Goal: Task Accomplishment & Management: Complete application form

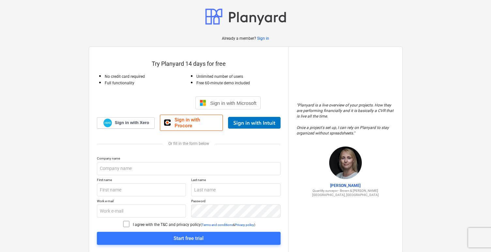
click at [148, 103] on div "Conectează-te cu Google. Se deschide într-o filă nouă" at bounding box center [153, 103] width 74 height 14
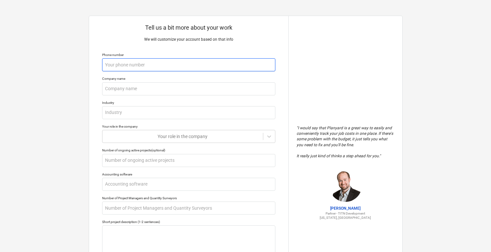
type textarea "x"
type input "3"
type textarea "x"
type input "37"
type textarea "x"
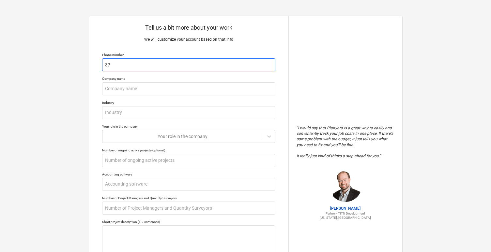
type input "373"
type textarea "x"
type input "3736"
type textarea "x"
type input "37369"
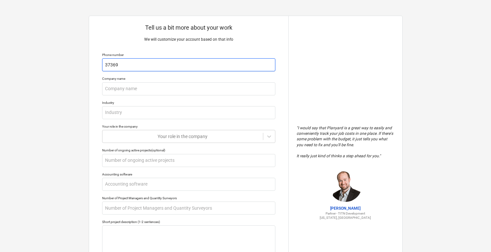
type textarea "x"
type input "373695"
type textarea "x"
type input "3736950"
type textarea "x"
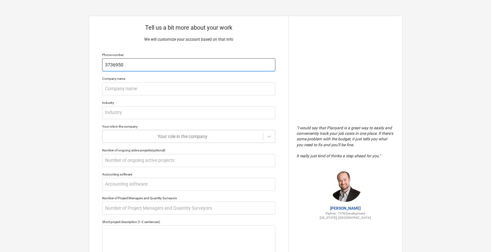
type input "37369508"
type textarea "x"
type input "373695083"
type textarea "x"
type input "3736950832"
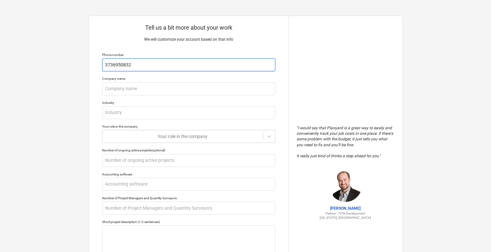
type textarea "x"
type input "37369508328"
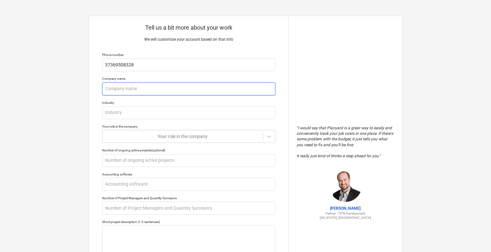
type textarea "x"
type input "A"
type textarea "x"
type input "Ap"
type textarea "x"
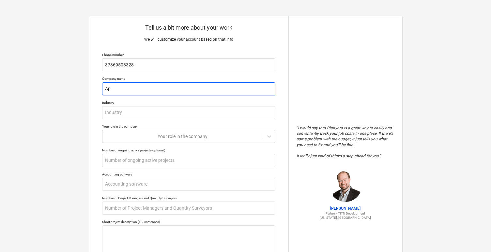
type input "App"
type textarea "x"
type input "Appa"
type textarea "x"
type input "Appas"
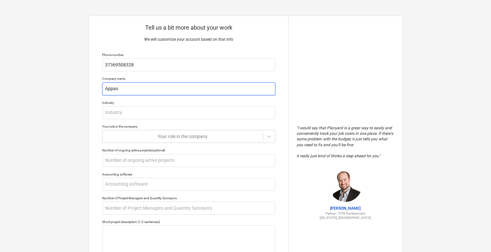
type textarea "x"
type input "Appass"
type textarea "x"
type input "Appassi"
type textarea "x"
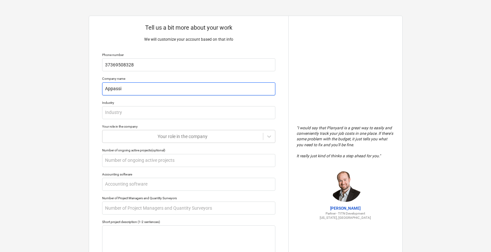
type input "Appassio"
type textarea "x"
type input "Appassion"
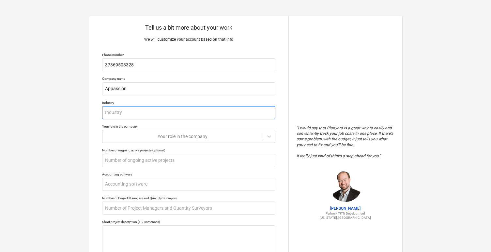
type textarea "x"
type input "I"
type textarea "x"
type input "IT"
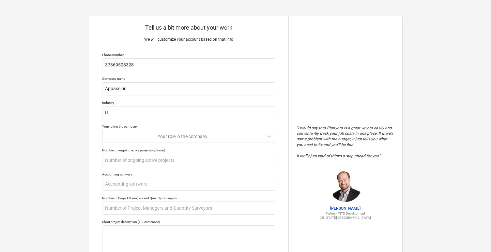
type textarea "x"
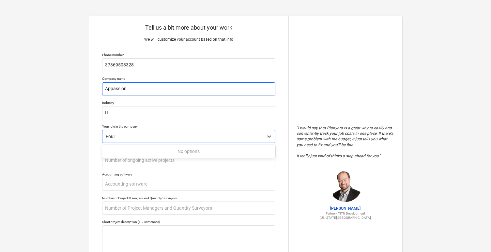
type input "Found"
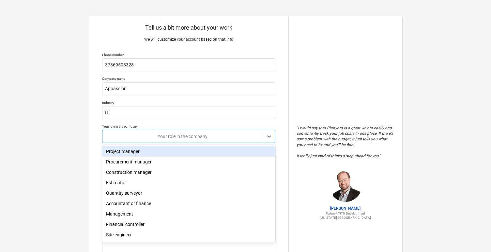
click at [138, 154] on div "Project manager" at bounding box center [188, 151] width 173 height 10
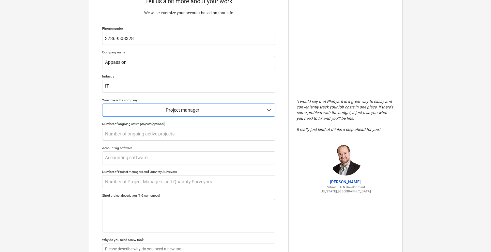
scroll to position [28, 0]
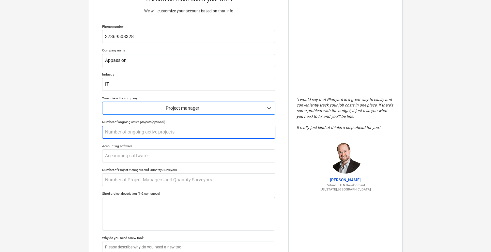
click at [138, 136] on input "text" at bounding box center [188, 132] width 173 height 13
type textarea "x"
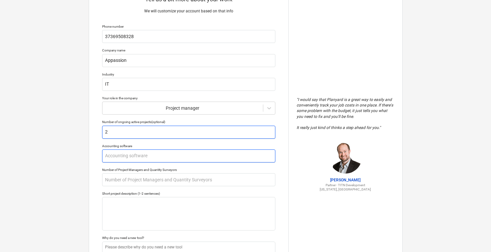
type input "2"
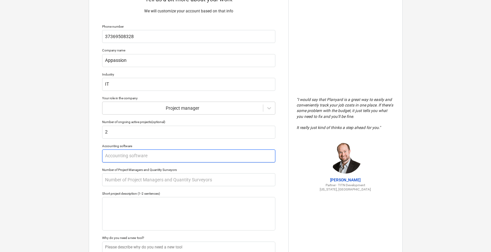
click at [132, 155] on input "text" at bounding box center [188, 156] width 173 height 13
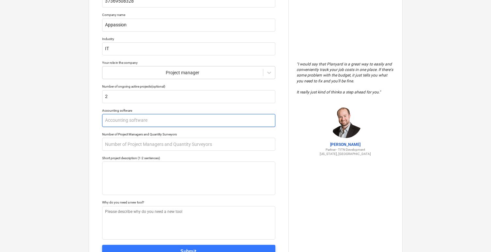
scroll to position [67, 0]
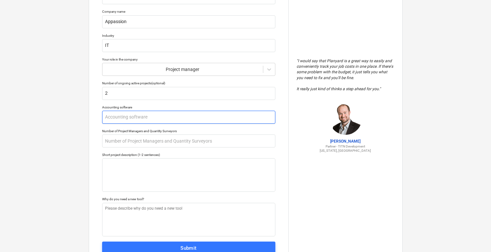
type textarea "x"
type input "n"
type textarea "x"
type input "no"
type textarea "x"
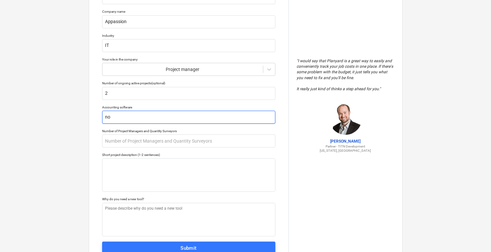
type input "non"
type textarea "x"
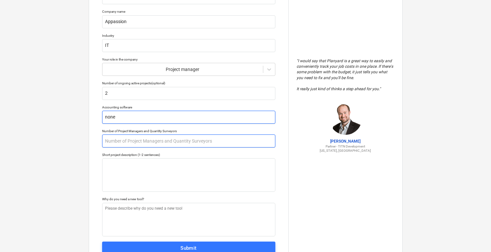
type input "none"
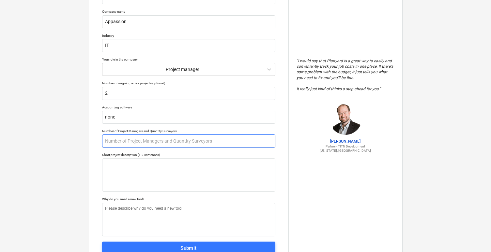
click at [126, 142] on input "text" at bounding box center [188, 141] width 173 height 13
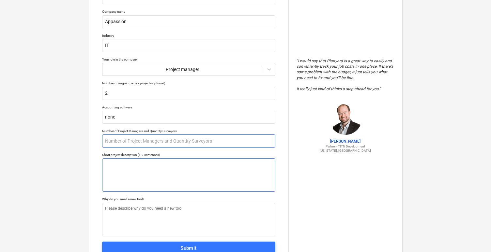
type textarea "x"
type input "1"
type textarea "x"
type input "12"
type textarea "x"
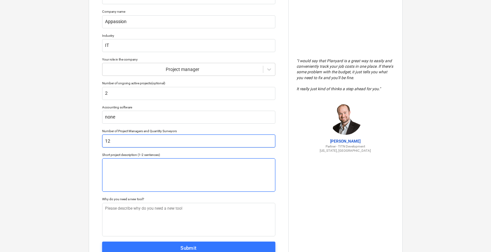
type input "123"
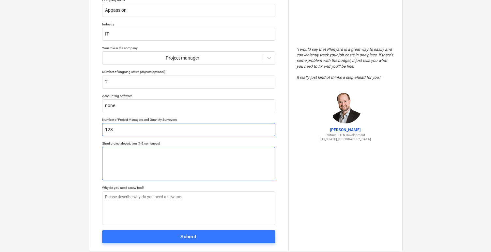
type textarea "x"
type input "12"
type textarea "x"
type input "1"
type textarea "x"
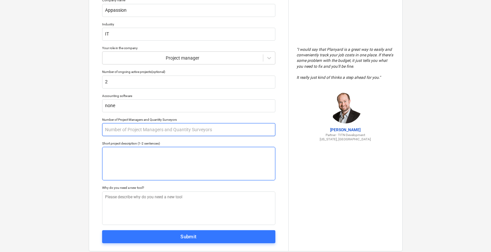
type textarea "x"
type input "1"
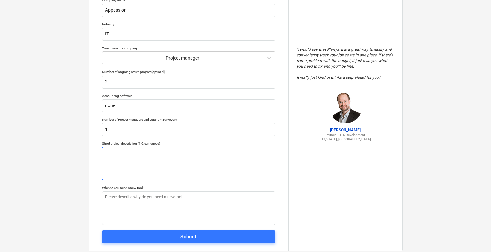
click at [139, 175] on textarea at bounding box center [188, 164] width 173 height 34
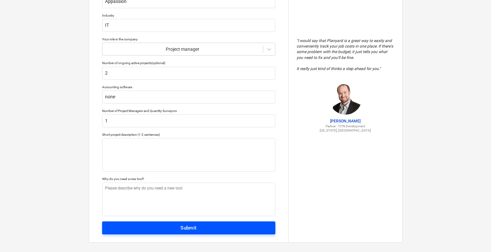
click at [171, 227] on span "Submit" at bounding box center [188, 228] width 159 height 8
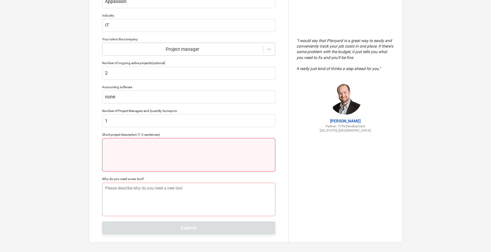
click at [163, 161] on textarea at bounding box center [188, 155] width 173 height 34
type textarea "x"
type textarea "a"
type textarea "x"
type textarea "as"
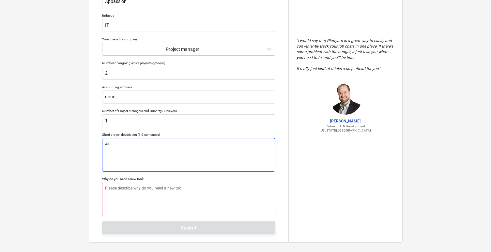
type textarea "x"
type textarea "asd"
type textarea "x"
type textarea "asda"
type textarea "x"
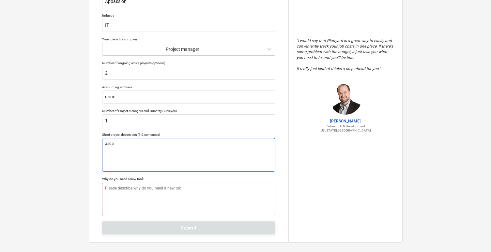
type textarea "asdad"
type textarea "x"
type textarea "Assad a"
type textarea "x"
type textarea "Assad as"
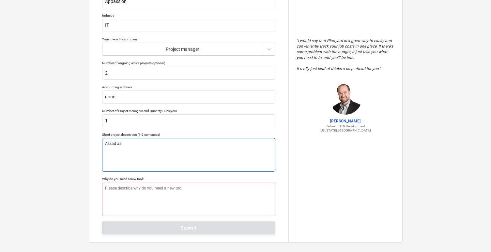
type textarea "x"
type textarea "Assad asd"
type textarea "x"
type textarea "Assad asd"
type textarea "x"
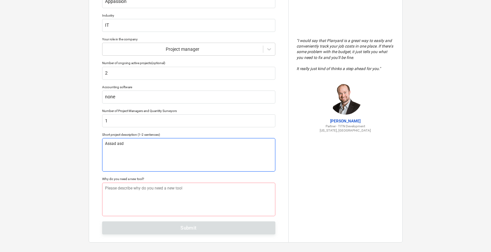
type textarea "Assad asd s"
type textarea "x"
type textarea "Assad asd sa"
type textarea "x"
type textarea "Assad asd sad"
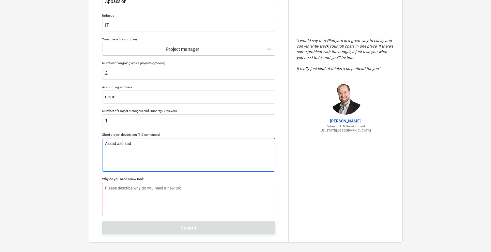
type textarea "x"
type textarea "Assad asd sad"
type textarea "x"
type textarea "Assad asd sad s"
type textarea "x"
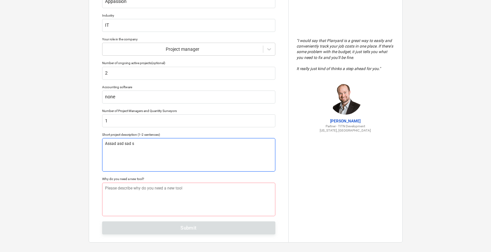
type textarea "Assad asd sad sa"
type textarea "x"
type textarea "Assad asd [PERSON_NAME]"
type textarea "x"
type textarea "Assad asd sad sads"
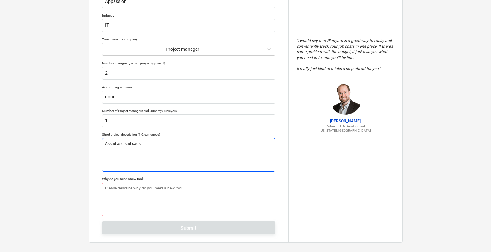
type textarea "x"
type textarea "Assad asd [PERSON_NAME]"
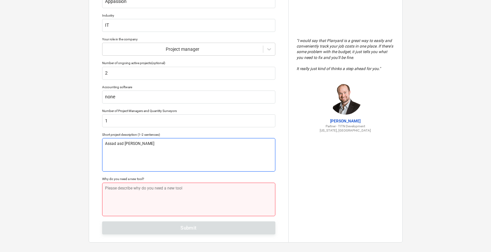
type textarea "x"
type textarea "Assad asd [PERSON_NAME]"
type textarea "x"
type textarea "Assad asd [PERSON_NAME] sad"
type textarea "x"
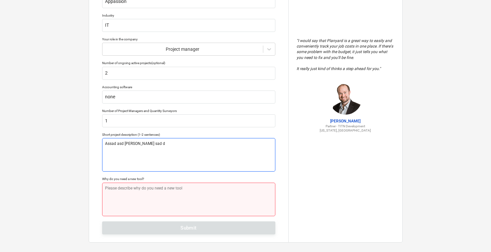
type textarea "Assad asd [PERSON_NAME] sad d"
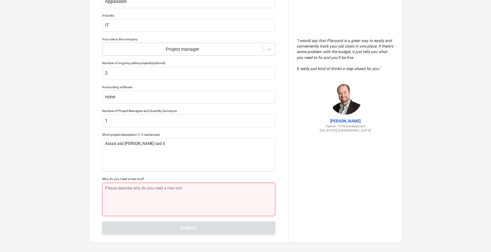
type textarea "x"
type textarea "a"
click at [151, 191] on textarea "a" at bounding box center [188, 200] width 173 height 34
type textarea "x"
type textarea "as"
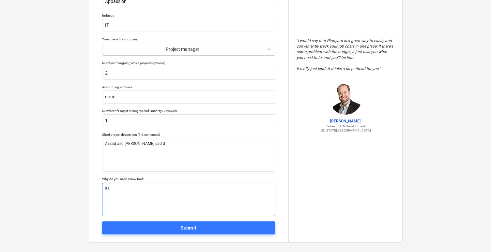
type textarea "x"
type textarea "asd"
type textarea "x"
type textarea "asd"
type textarea "x"
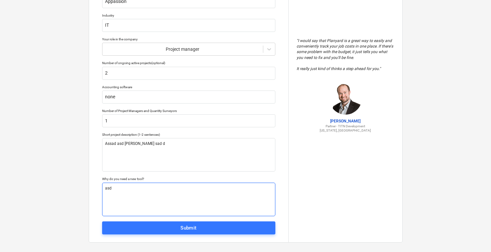
type textarea "asd s"
type textarea "x"
type textarea "asd sa"
type textarea "x"
type textarea "asd sad"
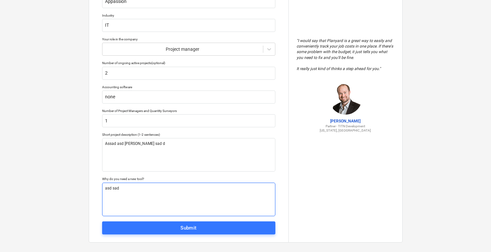
type textarea "x"
type textarea "asd sad"
type textarea "x"
type textarea "asd sad s"
type textarea "x"
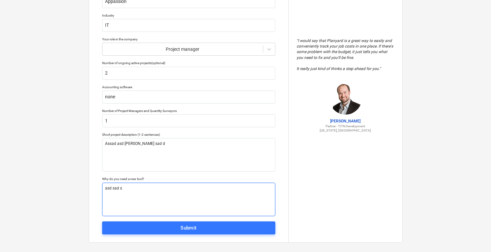
type textarea "asd sad sa"
type textarea "x"
type textarea "asd [PERSON_NAME]"
type textarea "x"
type textarea "asd [PERSON_NAME]"
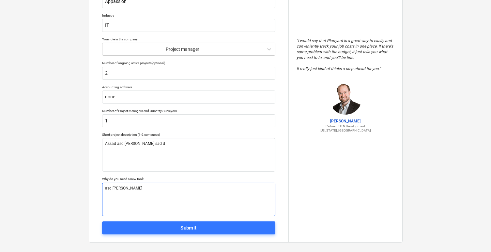
type textarea "x"
type textarea "asd [PERSON_NAME] s"
type textarea "x"
type textarea "asd [PERSON_NAME] sa"
type textarea "x"
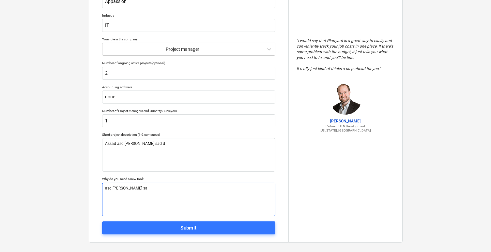
type textarea "asd [PERSON_NAME] sad"
type textarea "x"
type textarea "asd [PERSON_NAME] sad"
type textarea "x"
type textarea "asd [PERSON_NAME] sad s"
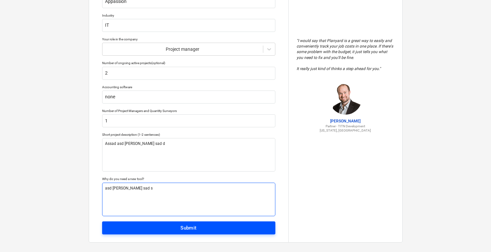
type textarea "x"
type textarea "asd [PERSON_NAME] sad sa"
type textarea "x"
type textarea "asd [PERSON_NAME] [PERSON_NAME]"
type textarea "x"
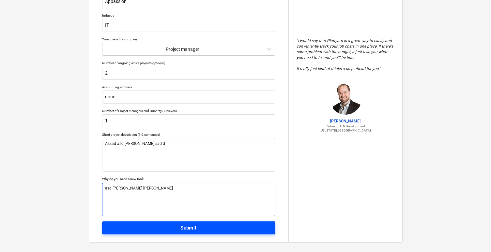
type textarea "asd [PERSON_NAME] [PERSON_NAME]"
type textarea "x"
type textarea "asd [PERSON_NAME] [PERSON_NAME] s"
type textarea "x"
type textarea "asd [PERSON_NAME] [PERSON_NAME] sa"
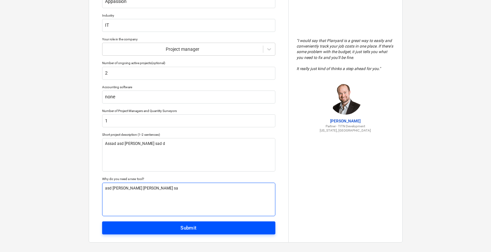
type textarea "x"
type textarea "asd [PERSON_NAME] [PERSON_NAME] sad"
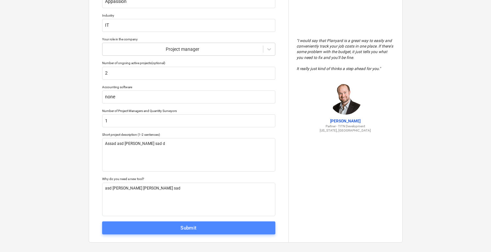
click at [177, 229] on span "Submit" at bounding box center [188, 228] width 159 height 8
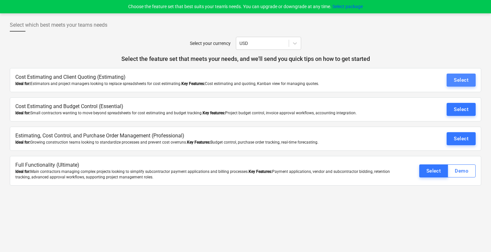
click at [454, 82] on div "Select" at bounding box center [461, 80] width 15 height 8
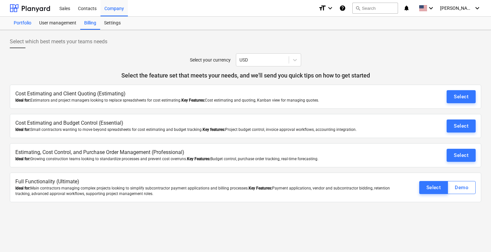
click at [30, 23] on div "Portfolio" at bounding box center [22, 23] width 25 height 13
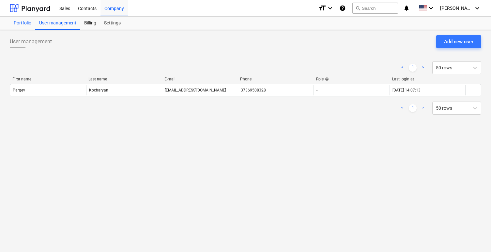
click at [25, 23] on div "Portfolio" at bounding box center [22, 23] width 25 height 13
click at [92, 10] on div "Contacts" at bounding box center [87, 8] width 26 height 17
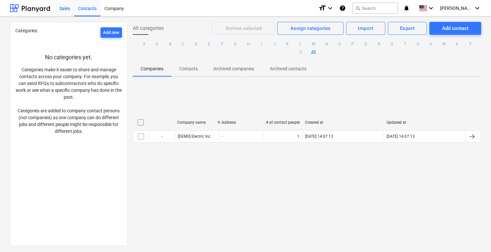
click at [66, 9] on div "Sales" at bounding box center [64, 8] width 19 height 17
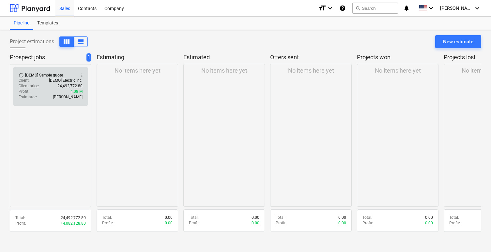
click at [44, 96] on div "Estimator : [PERSON_NAME]" at bounding box center [51, 98] width 64 height 6
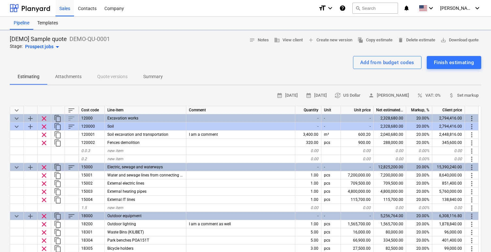
type textarea "x"
click at [191, 78] on div "Estimating Attachments Quote versions Summary" at bounding box center [245, 77] width 471 height 16
